Goal: Download file/media

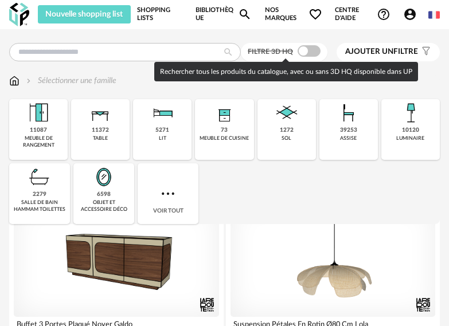
click at [303, 52] on span at bounding box center [309, 50] width 23 height 11
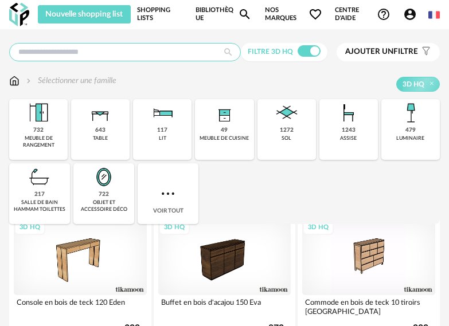
click at [57, 54] on input "text" at bounding box center [125, 52] width 232 height 18
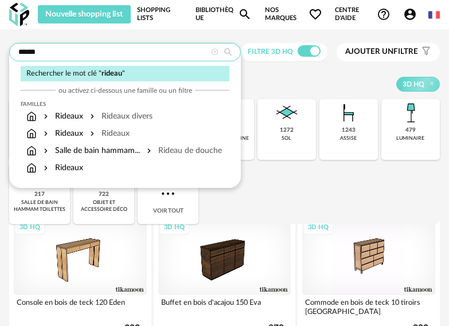
type input "******"
type input "**********"
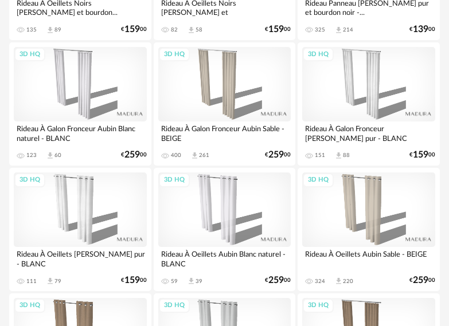
scroll to position [1406, 0]
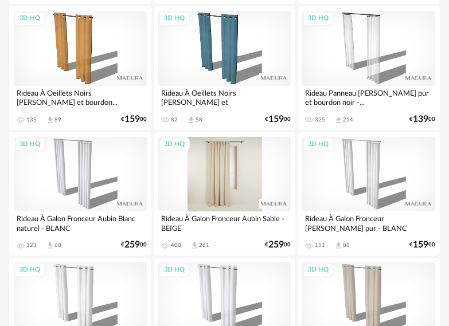
click at [233, 161] on div "3D HQ" at bounding box center [224, 174] width 133 height 75
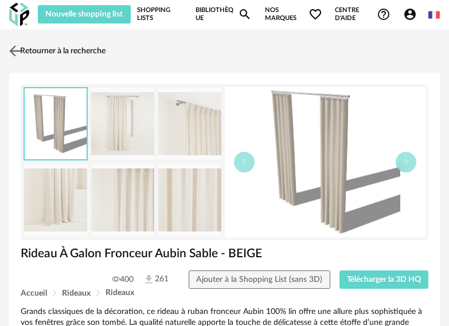
click at [26, 49] on link "Retourner à la recherche" at bounding box center [55, 50] width 99 height 25
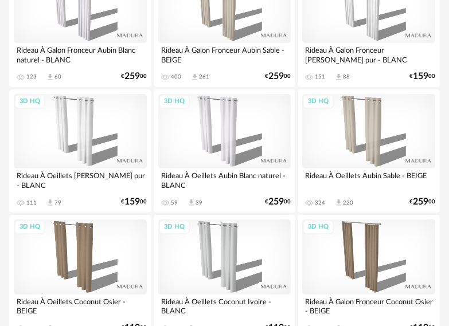
scroll to position [1578, 0]
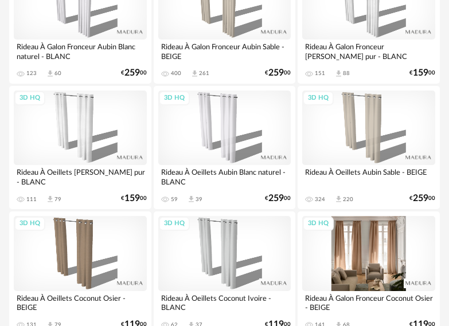
click at [375, 250] on div "3D HQ" at bounding box center [368, 253] width 133 height 75
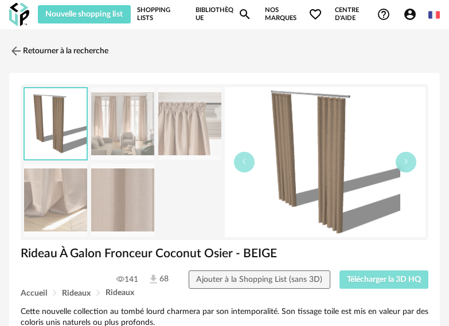
click at [372, 276] on span "Télécharger la 3D HQ" at bounding box center [384, 280] width 74 height 8
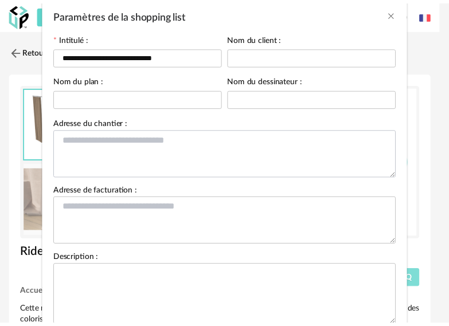
scroll to position [132, 0]
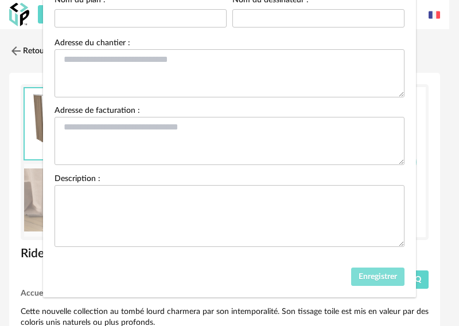
click at [358, 280] on span "Enregistrer" at bounding box center [377, 277] width 38 height 8
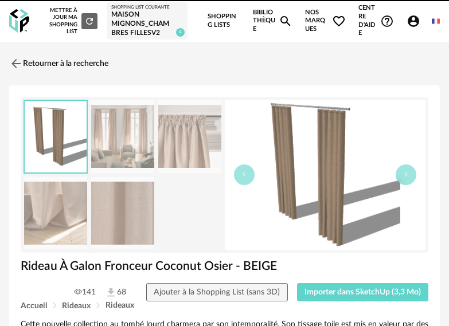
click at [286, 20] on icon "Magnify icon" at bounding box center [286, 21] width 14 height 14
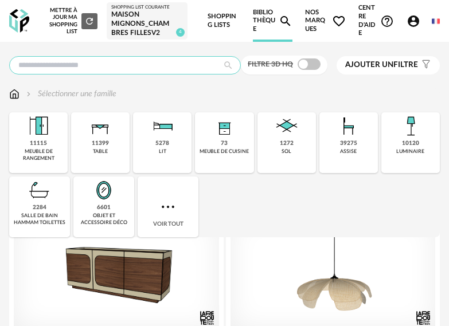
click at [65, 70] on input "text" at bounding box center [125, 65] width 232 height 18
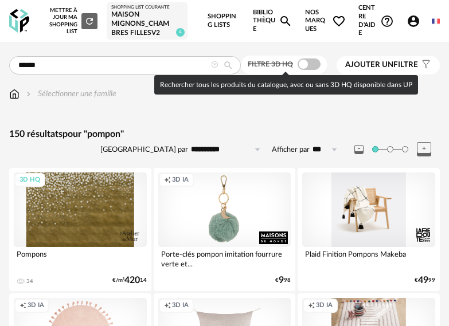
click at [303, 63] on span at bounding box center [309, 64] width 23 height 11
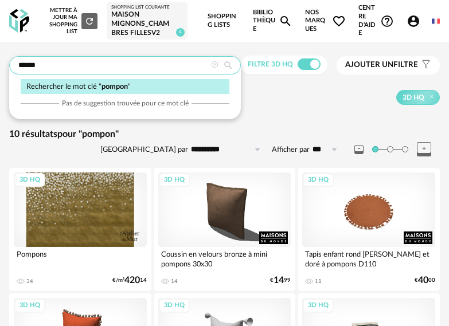
drag, startPoint x: 72, startPoint y: 64, endPoint x: -57, endPoint y: 63, distance: 129.0
type input "******"
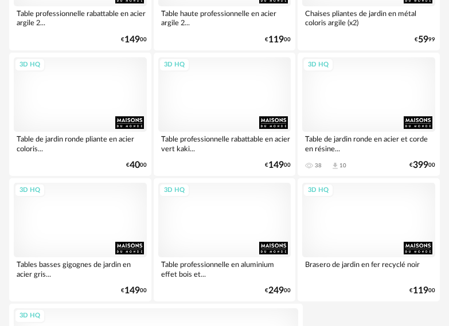
scroll to position [4275, 0]
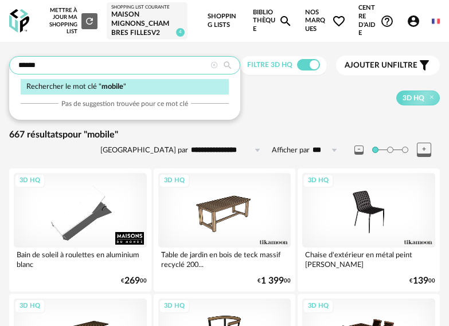
drag, startPoint x: 69, startPoint y: 68, endPoint x: -32, endPoint y: 60, distance: 101.3
type input "**********"
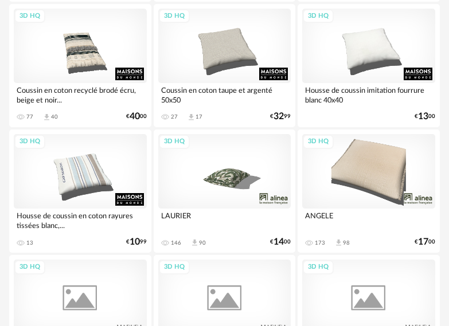
scroll to position [2122, 0]
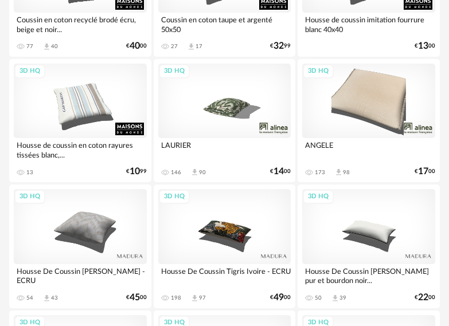
click at [222, 104] on div "3D HQ" at bounding box center [224, 101] width 133 height 75
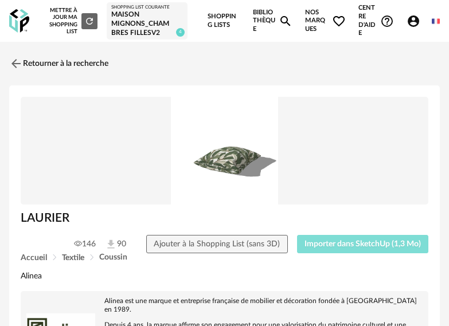
click at [371, 244] on span "Importer dans SketchUp (1,3 Mo)" at bounding box center [363, 244] width 116 height 8
